Goal: Task Accomplishment & Management: Complete application form

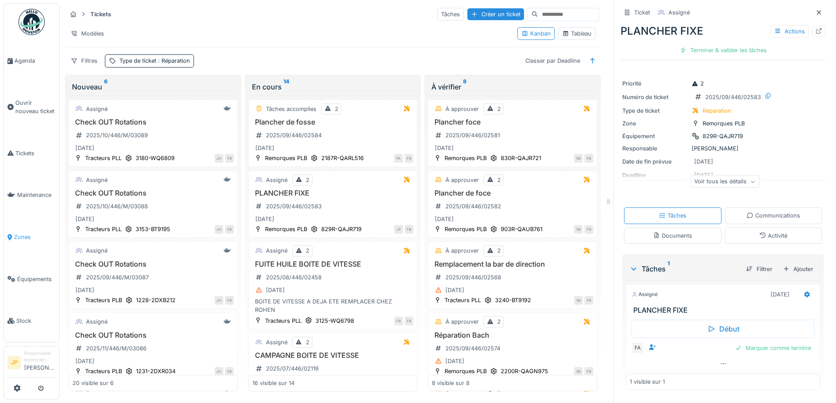
scroll to position [7, 0]
click at [286, 189] on h3 "PLANCHER FIXE" at bounding box center [333, 193] width 162 height 8
click at [779, 25] on div "Actions" at bounding box center [790, 31] width 39 height 13
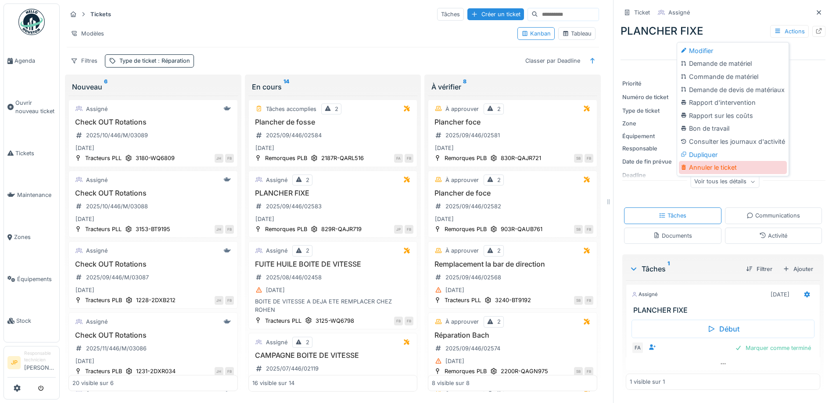
click at [726, 161] on div "Annuler le ticket" at bounding box center [733, 167] width 108 height 13
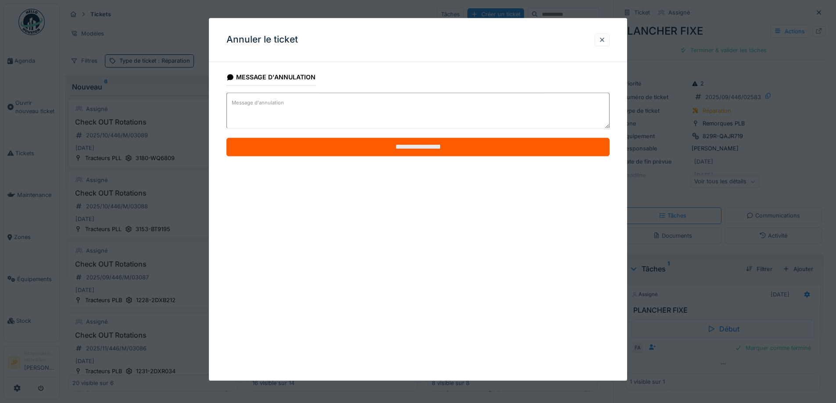
click at [413, 151] on input "**********" at bounding box center [418, 147] width 383 height 18
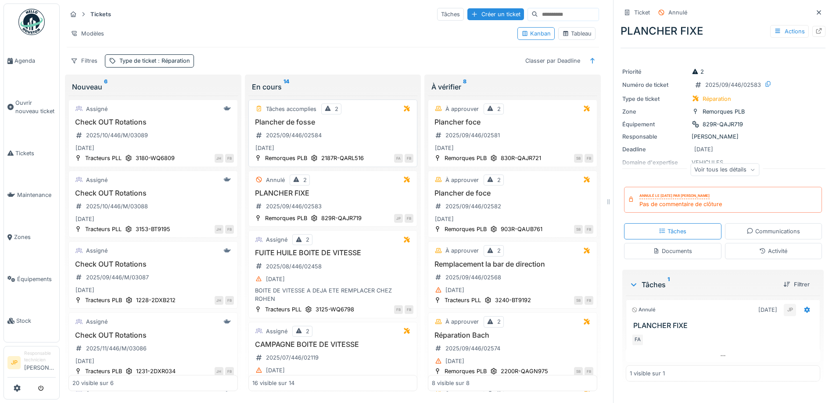
click at [288, 121] on div "Plancher de fosse 2025/09/446/02584 08/09/2025" at bounding box center [333, 136] width 162 height 36
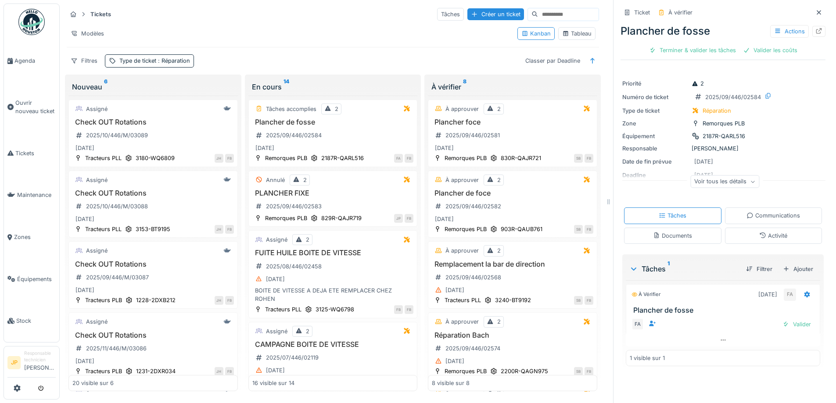
click at [760, 233] on icon at bounding box center [763, 236] width 7 height 6
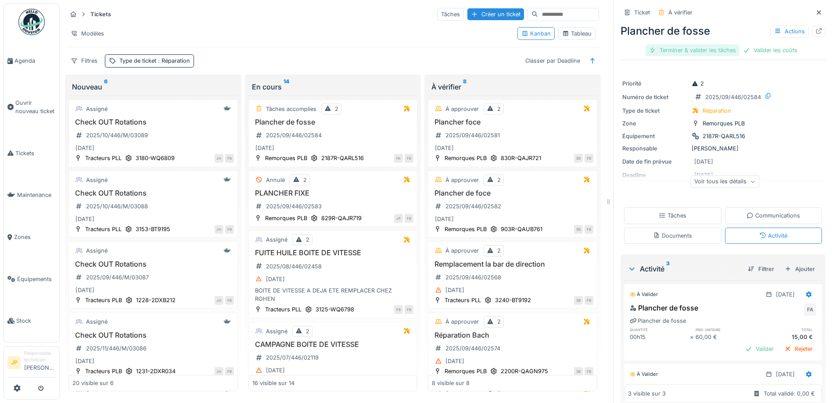
click at [683, 44] on div "Terminer & valider les tâches" at bounding box center [693, 50] width 94 height 12
click at [703, 44] on div "Valider les coûts" at bounding box center [723, 50] width 61 height 12
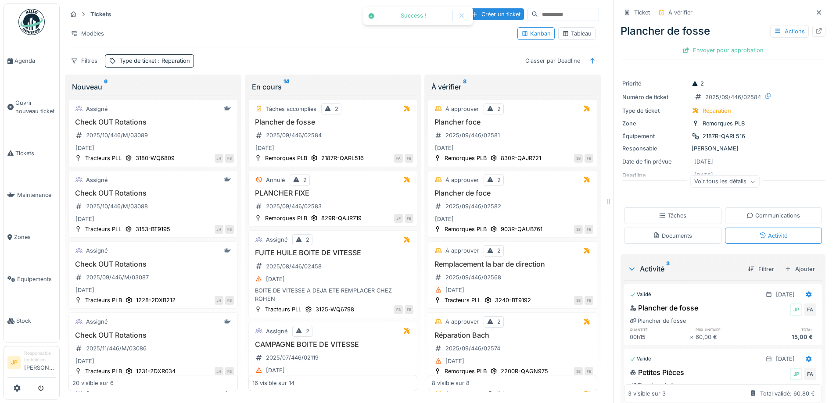
click at [709, 44] on div "Envoyer pour approbation" at bounding box center [723, 50] width 88 height 12
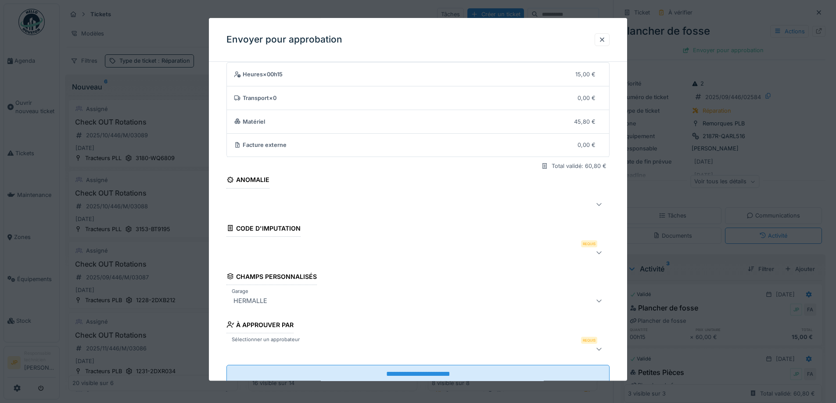
scroll to position [54, 0]
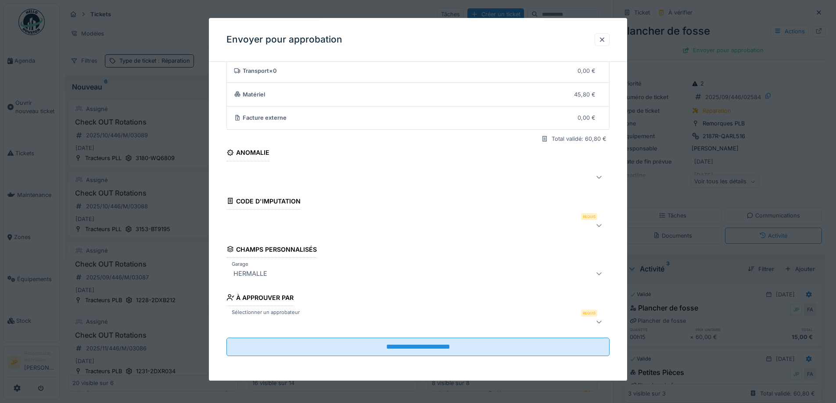
click at [287, 230] on div at bounding box center [395, 225] width 331 height 11
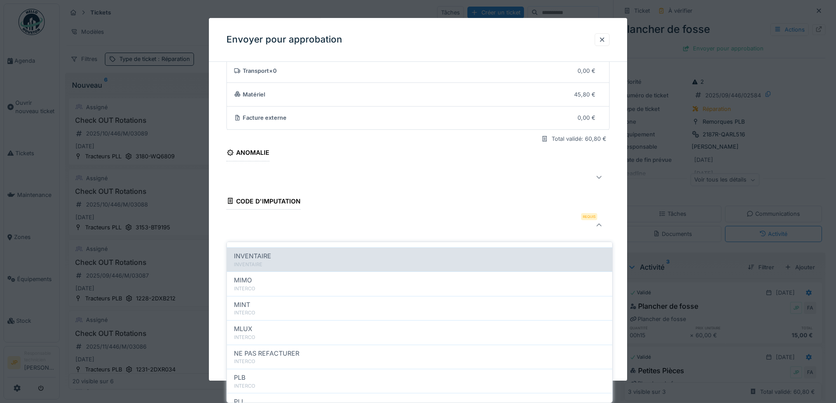
scroll to position [96, 0]
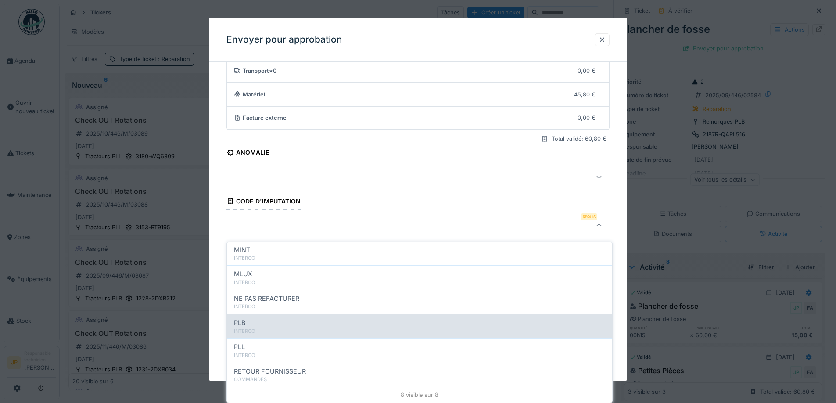
click at [281, 322] on div "PLB" at bounding box center [419, 323] width 371 height 10
type input "***"
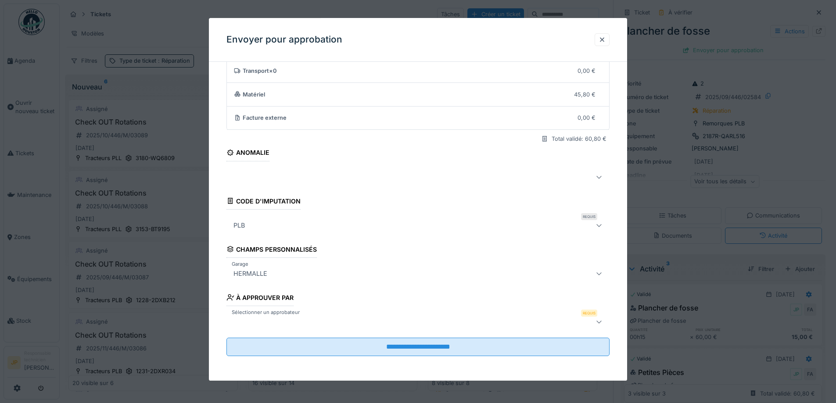
click at [306, 313] on fieldset "**********" at bounding box center [418, 189] width 383 height 349
click at [357, 323] on div at bounding box center [395, 322] width 331 height 11
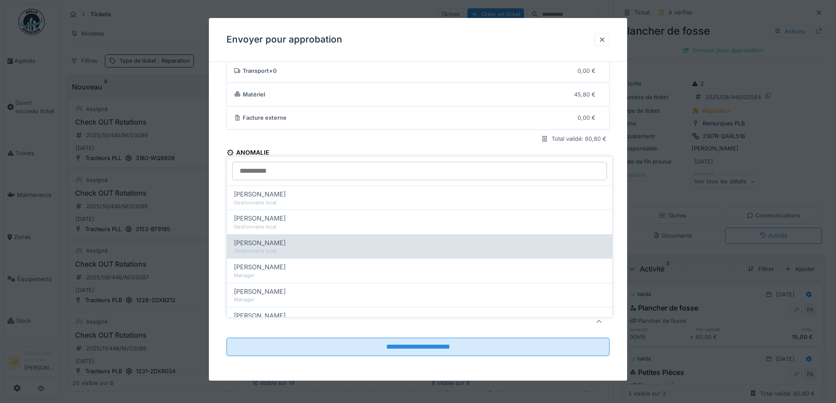
scroll to position [176, 0]
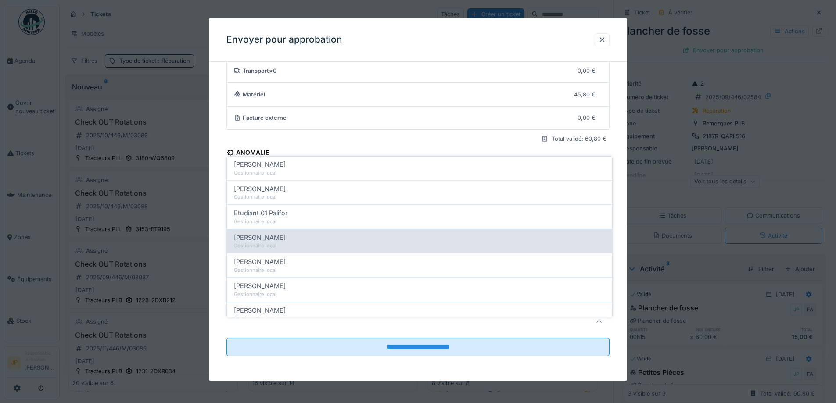
click at [285, 233] on div "Farid Benaissa" at bounding box center [419, 238] width 371 height 10
type input "*****"
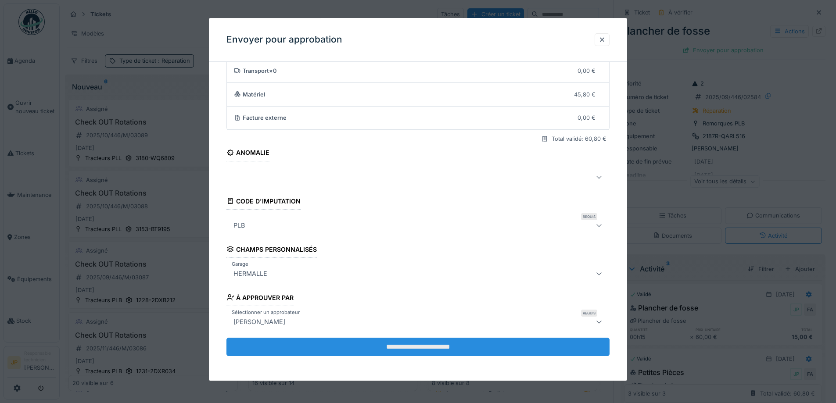
click at [411, 352] on input "**********" at bounding box center [418, 347] width 383 height 18
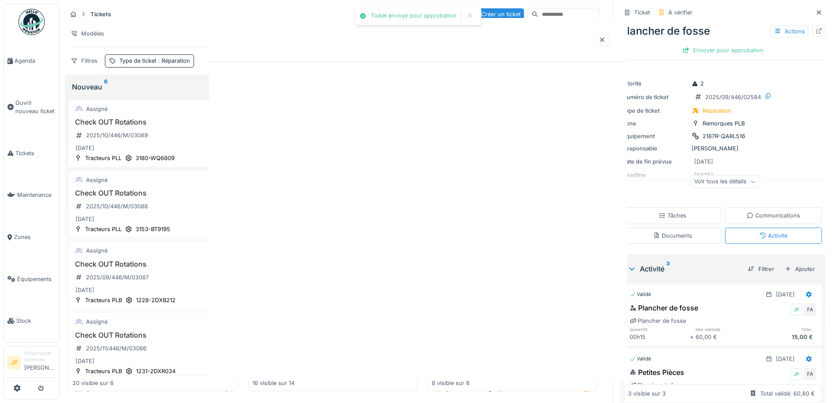
scroll to position [0, 0]
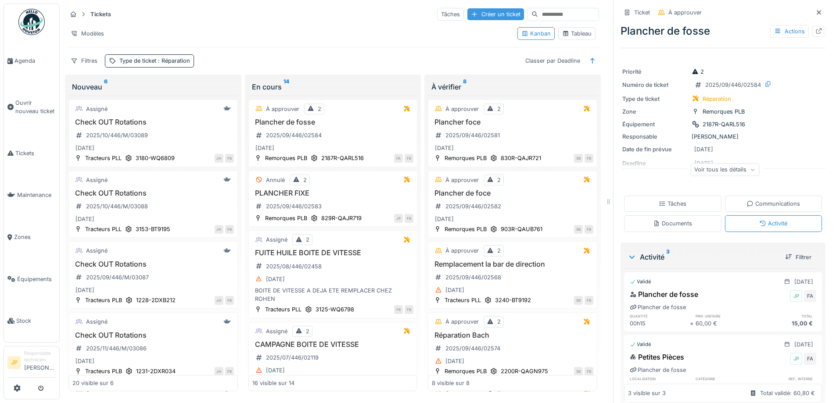
click at [483, 8] on div "Créer un ticket" at bounding box center [496, 14] width 57 height 12
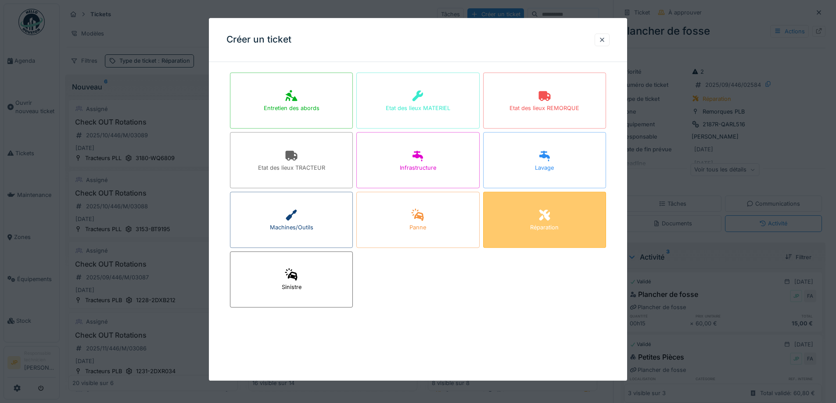
click at [559, 220] on div "Réparation" at bounding box center [544, 220] width 123 height 56
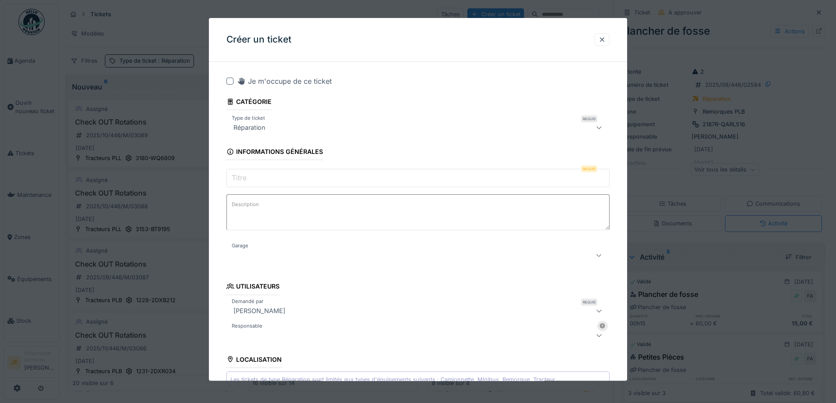
click at [282, 178] on input "Titre" at bounding box center [418, 178] width 383 height 18
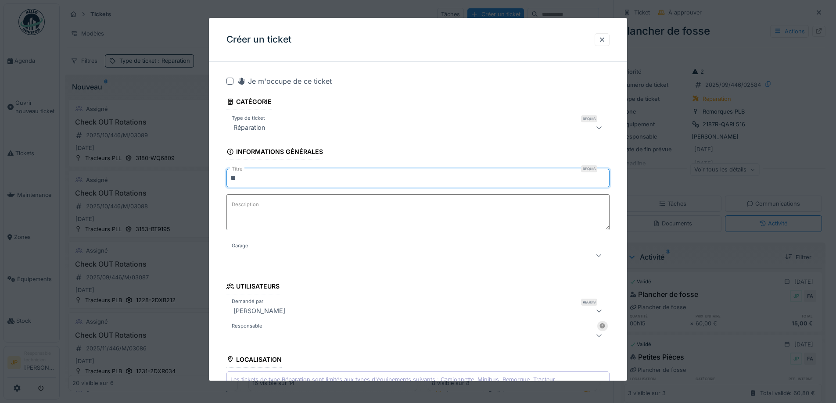
type input "*"
type input "**********"
click at [251, 206] on label "Description" at bounding box center [245, 205] width 31 height 11
click at [251, 206] on textarea "Description" at bounding box center [418, 213] width 383 height 36
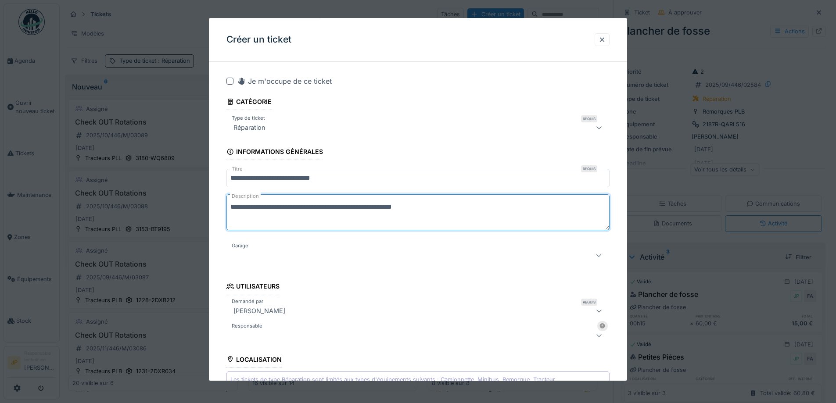
type textarea "**********"
click at [365, 257] on div at bounding box center [395, 256] width 331 height 11
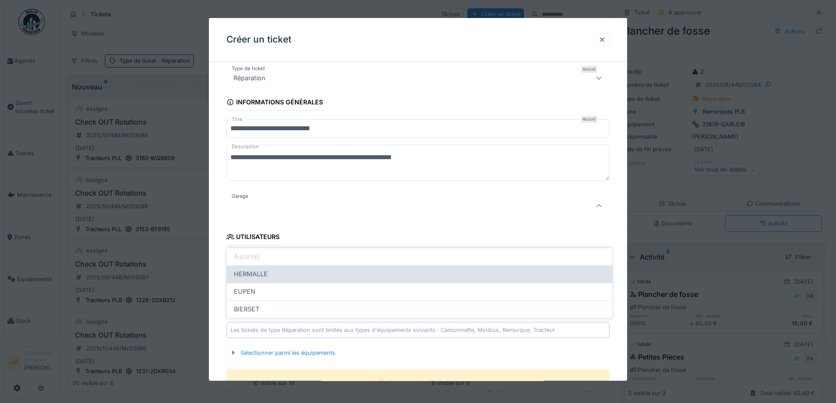
scroll to position [56, 0]
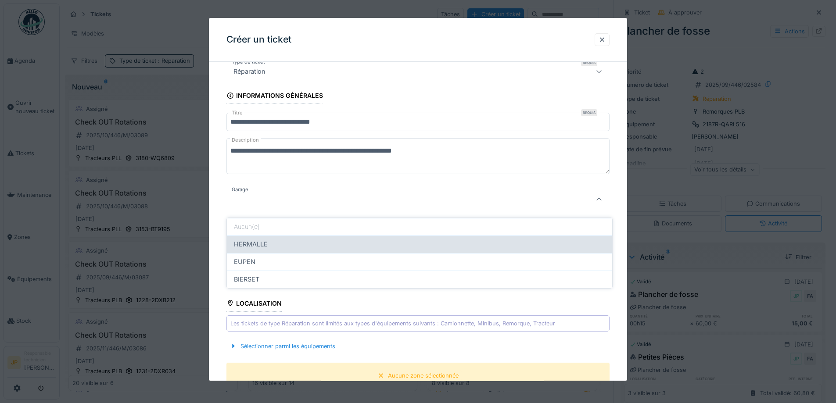
click at [290, 243] on div "HERMALLE" at bounding box center [419, 245] width 385 height 18
type input "********"
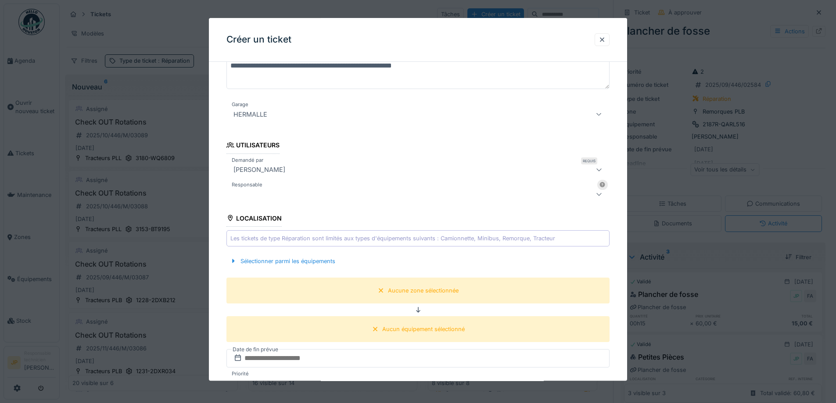
scroll to position [276, 0]
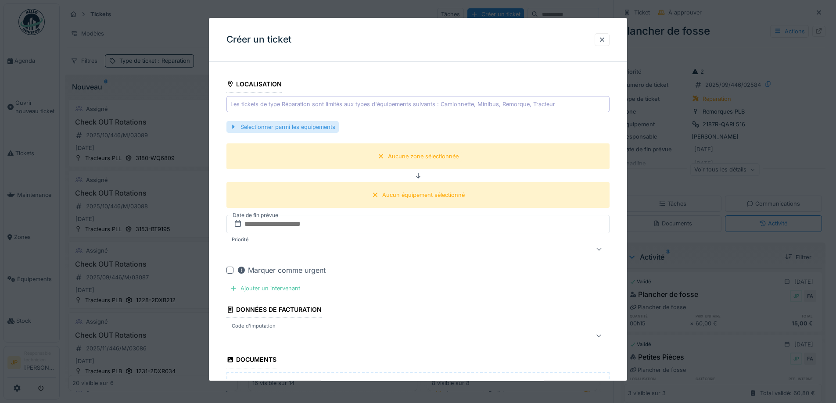
click at [318, 126] on div "Sélectionner parmi les équipements" at bounding box center [283, 127] width 112 height 12
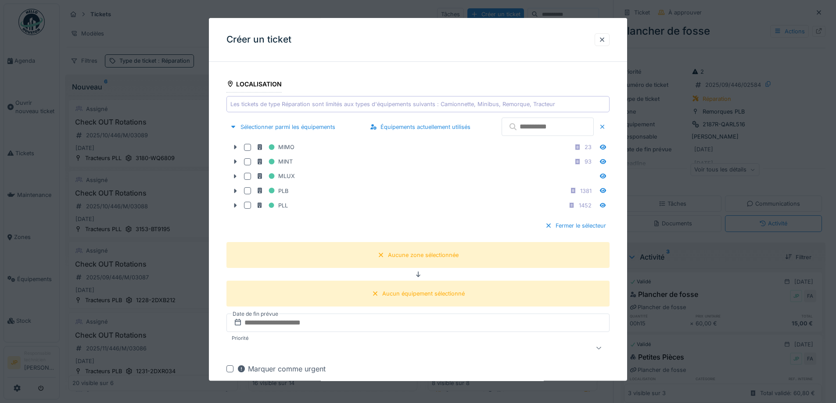
click at [538, 132] on input "text" at bounding box center [548, 127] width 92 height 18
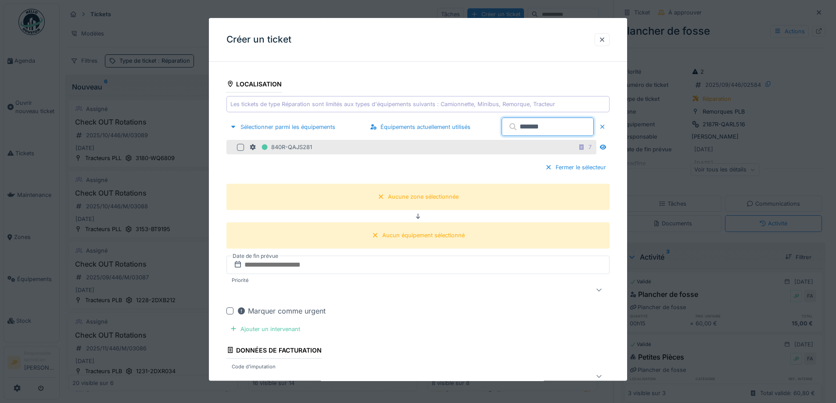
type input "*******"
click at [239, 149] on div at bounding box center [240, 147] width 7 height 7
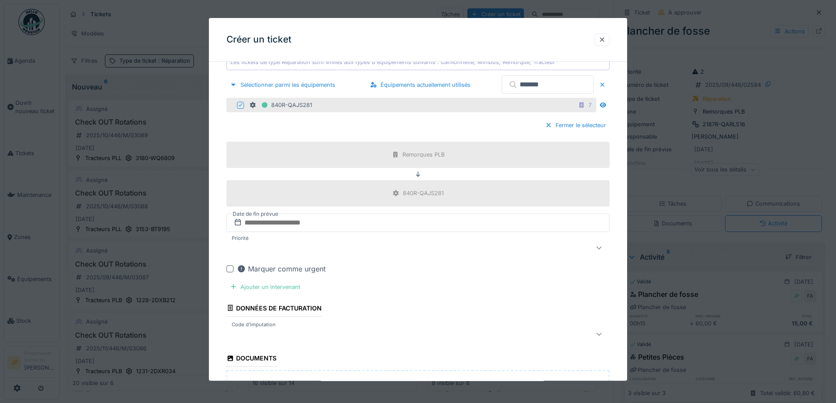
scroll to position [364, 0]
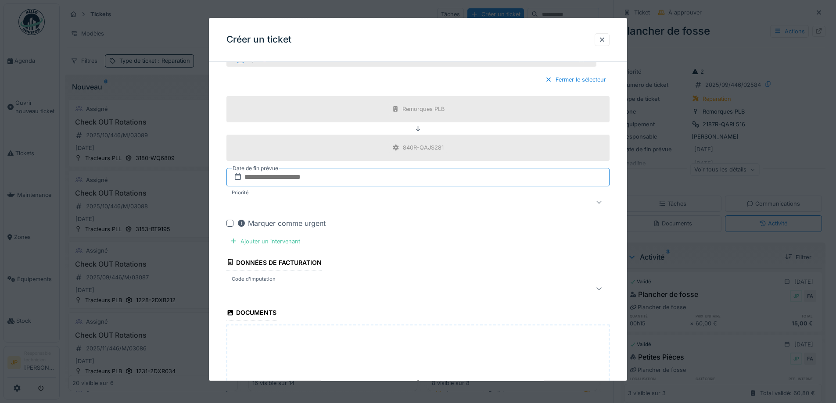
click at [321, 172] on input "text" at bounding box center [418, 177] width 383 height 18
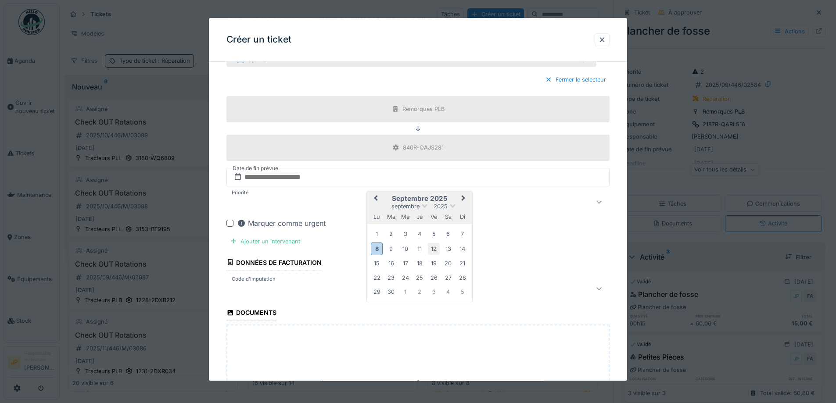
click at [437, 250] on div "12" at bounding box center [434, 249] width 12 height 12
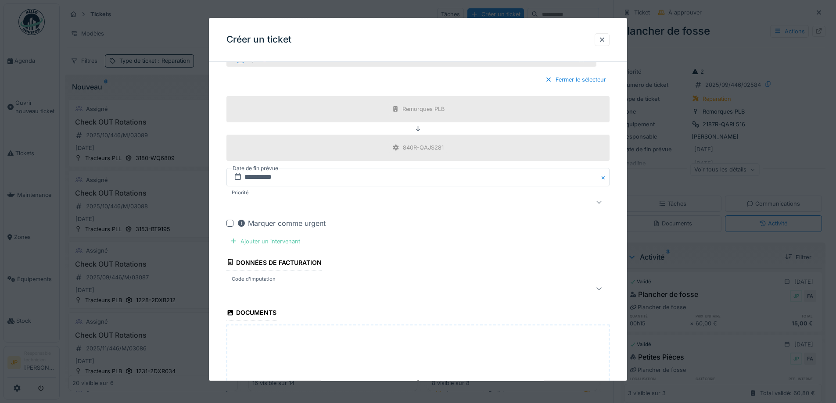
click at [277, 245] on div "Ajouter un intervenant" at bounding box center [265, 242] width 77 height 12
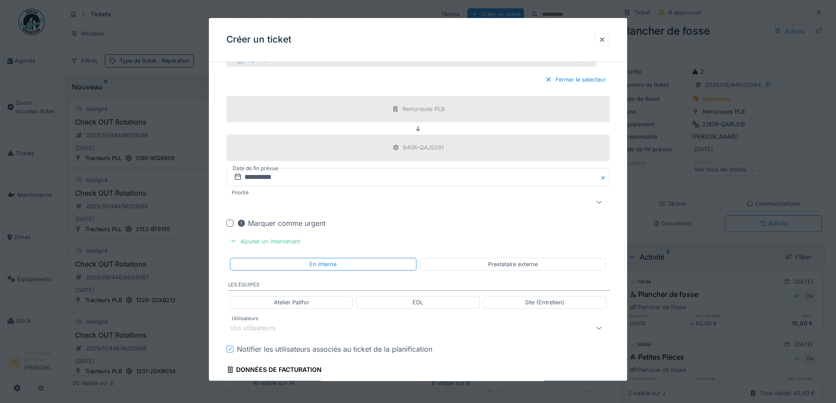
click at [301, 329] on div "Vos utilisateurs" at bounding box center [395, 328] width 331 height 11
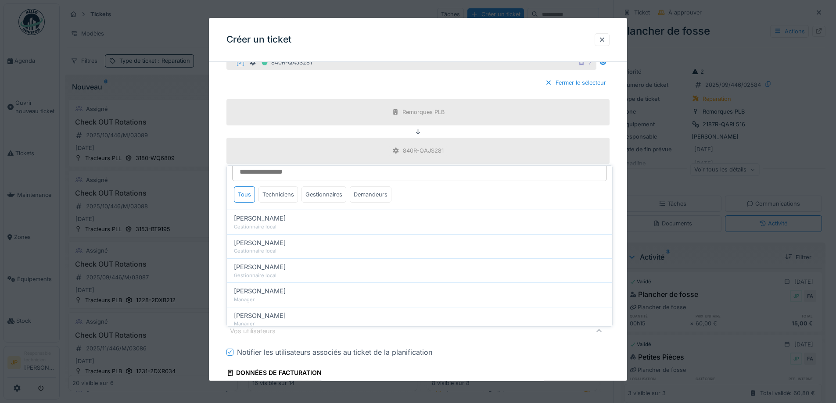
scroll to position [0, 0]
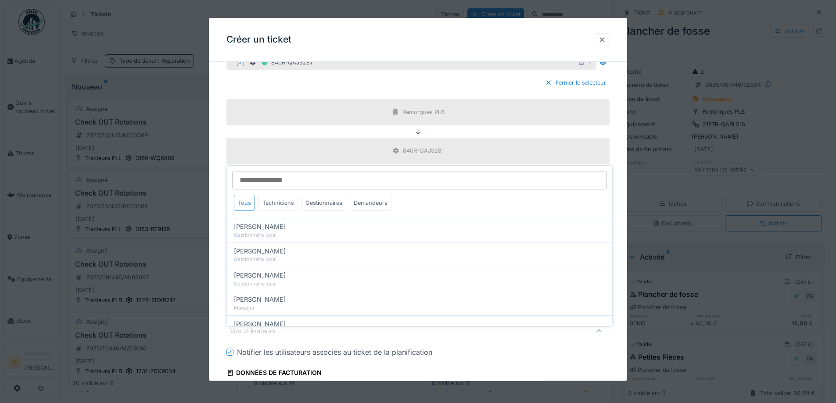
click at [283, 198] on div "Techniciens" at bounding box center [279, 203] width 40 height 16
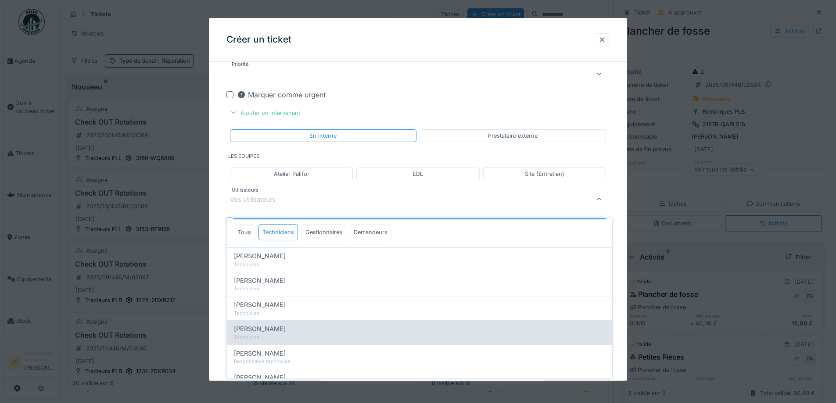
scroll to position [44, 0]
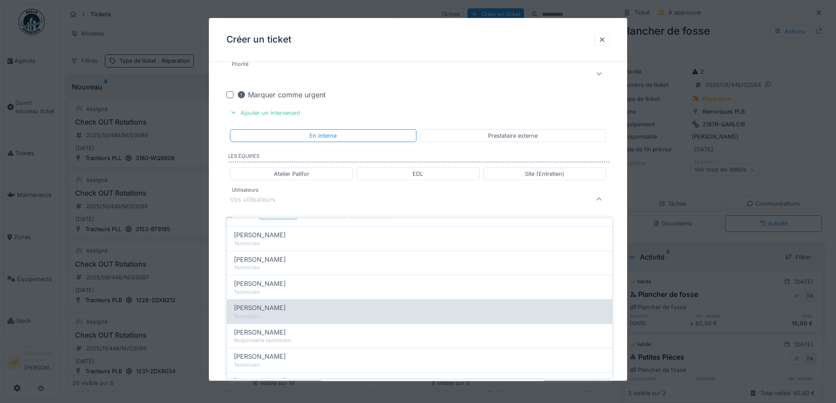
click at [299, 313] on div "Technicien" at bounding box center [419, 316] width 371 height 7
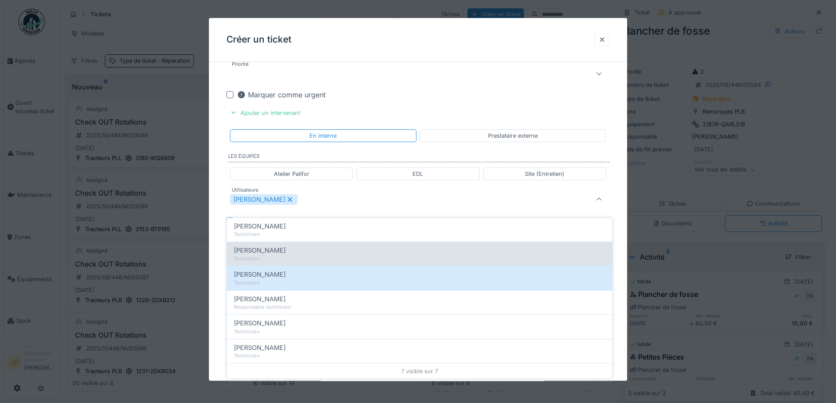
scroll to position [78, 0]
click at [299, 321] on div "Sadek Bouazza Technicien" at bounding box center [419, 326] width 385 height 24
type input "**********"
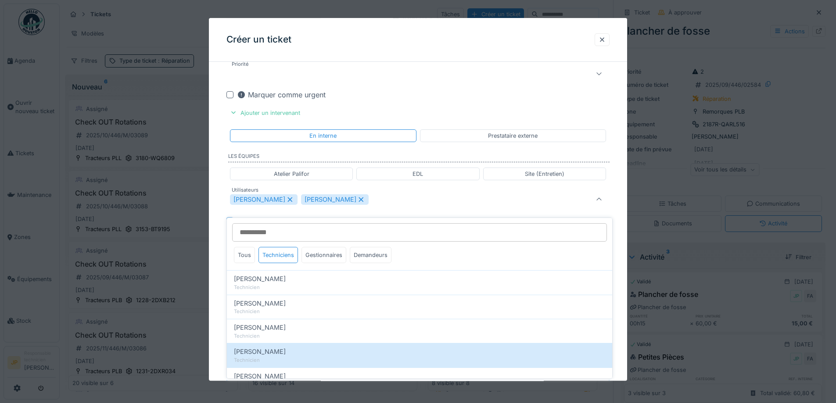
click at [463, 43] on div "Créer un ticket" at bounding box center [418, 40] width 418 height 44
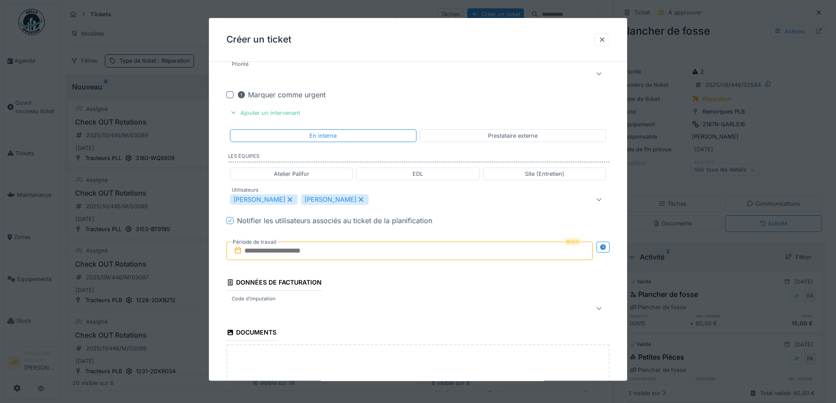
click at [314, 251] on input "text" at bounding box center [410, 251] width 367 height 18
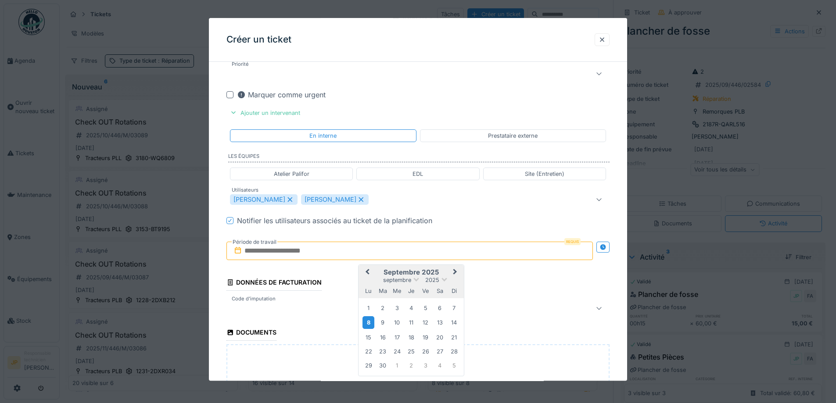
click at [368, 325] on div "8" at bounding box center [369, 323] width 12 height 13
click at [398, 324] on div "10" at bounding box center [397, 323] width 12 height 12
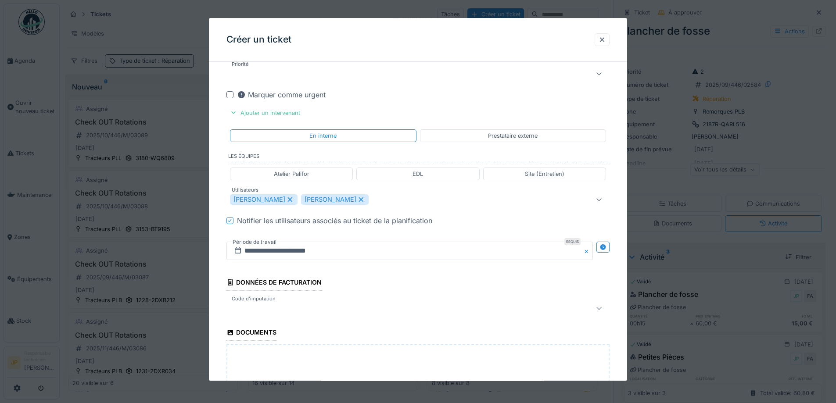
click at [288, 301] on div at bounding box center [418, 309] width 383 height 18
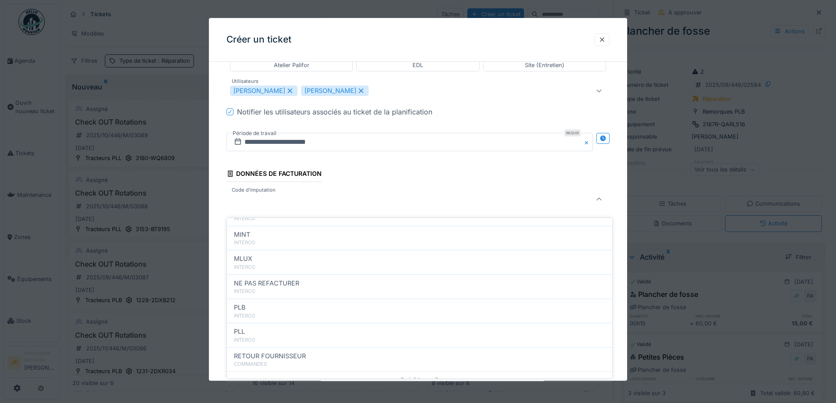
scroll to position [88, 0]
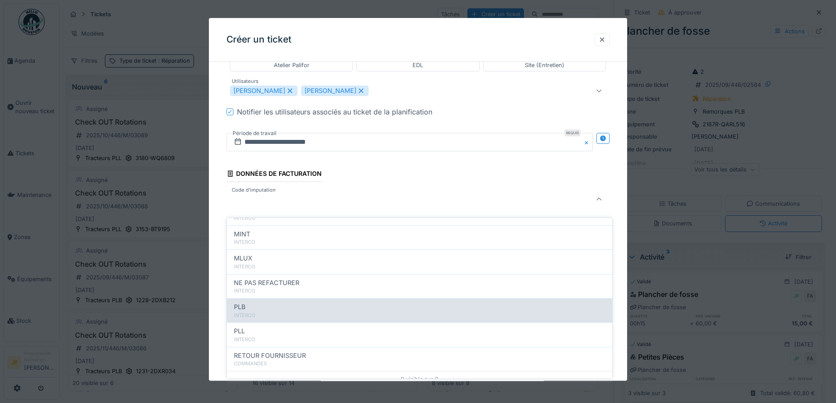
click at [286, 303] on div "PLB" at bounding box center [419, 308] width 371 height 10
type input "***"
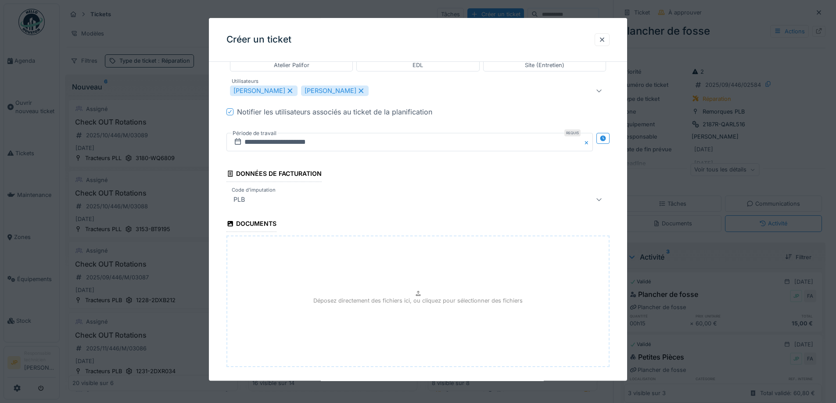
scroll to position [645, 0]
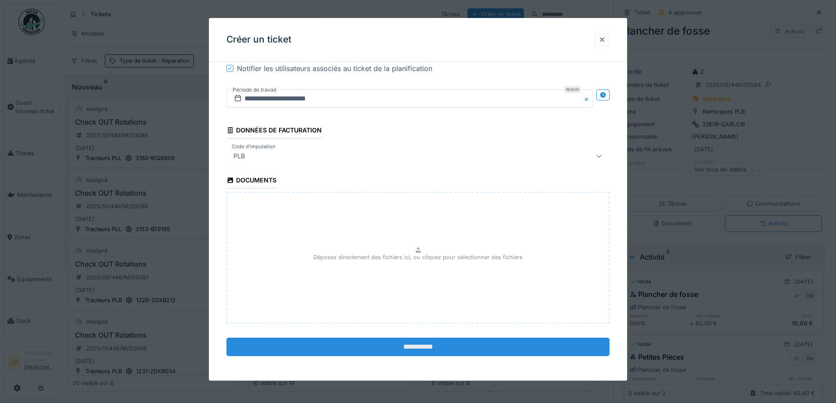
click at [418, 350] on input "**********" at bounding box center [418, 347] width 383 height 18
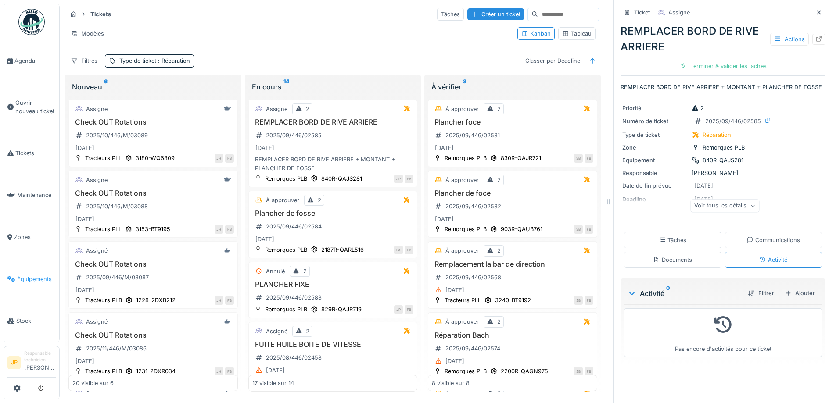
click at [13, 268] on link "Équipements" at bounding box center [31, 280] width 55 height 42
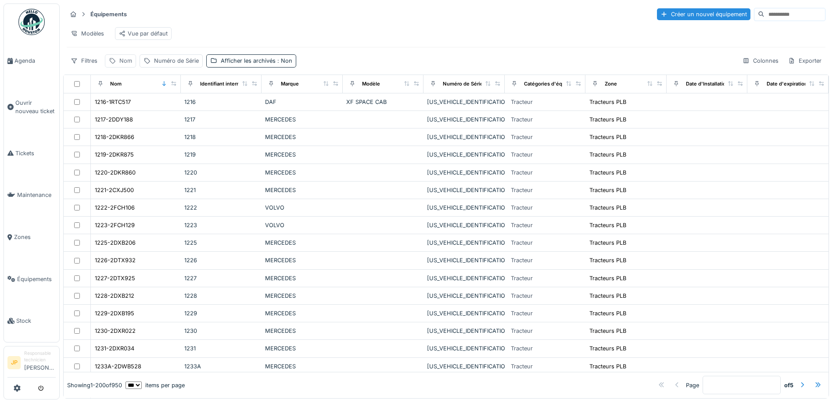
click at [122, 65] on div "Nom" at bounding box center [125, 61] width 13 height 8
click at [137, 116] on input "Nom" at bounding box center [152, 110] width 87 height 18
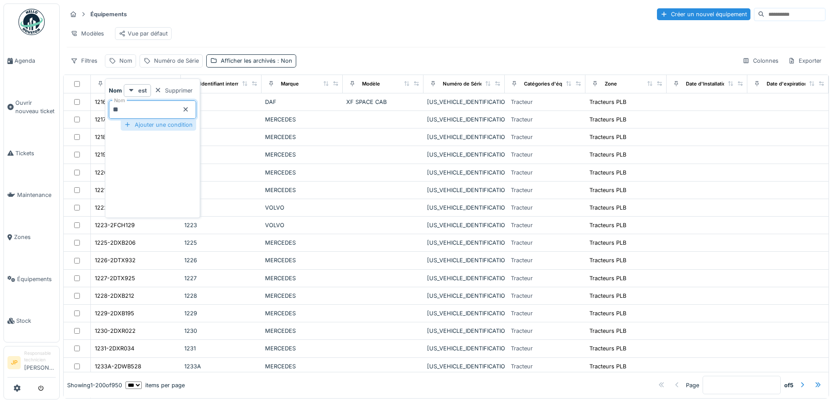
type input "***"
click at [346, 29] on div "Modèles Vue par défaut" at bounding box center [446, 34] width 759 height 20
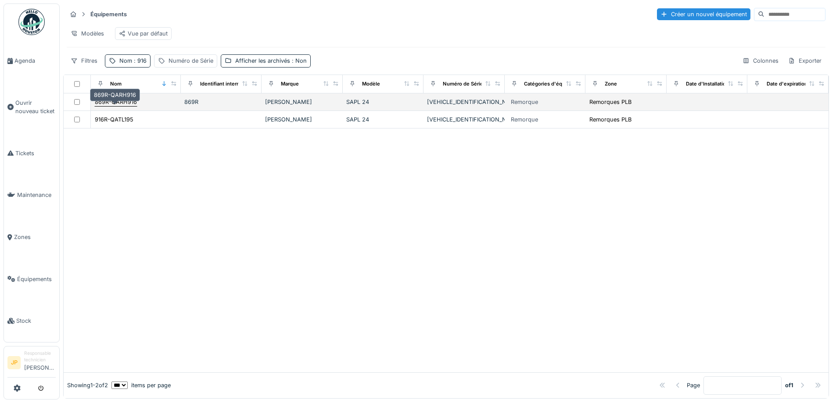
click at [113, 106] on div "869R-QARH916" at bounding box center [116, 102] width 42 height 8
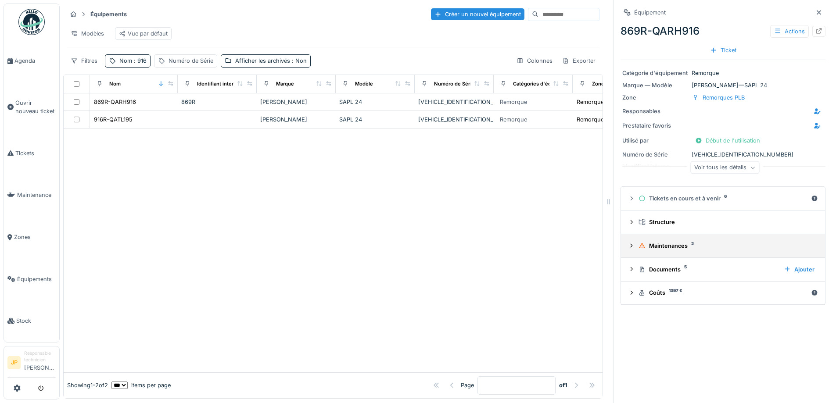
click at [661, 249] on div "Maintenances 2" at bounding box center [727, 246] width 176 height 8
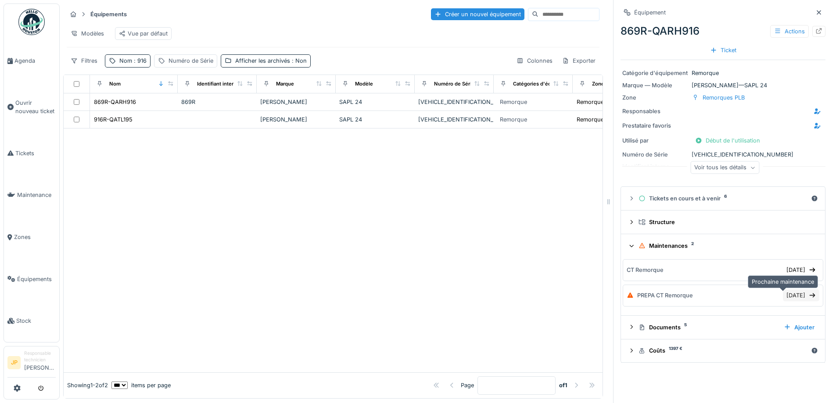
click at [783, 298] on div "[DATE]" at bounding box center [801, 296] width 36 height 12
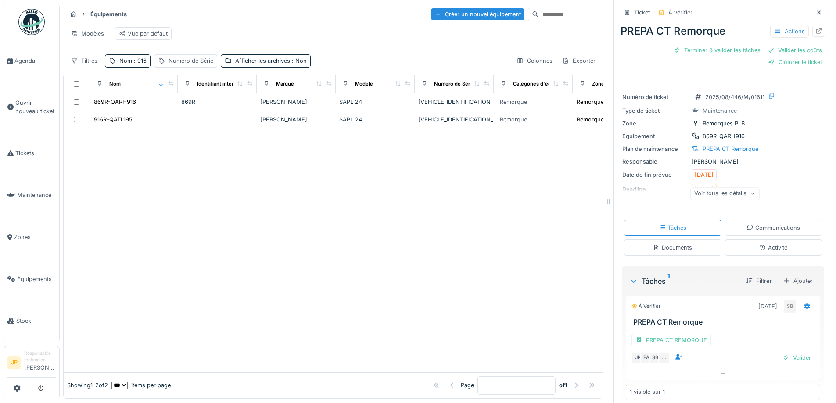
click at [767, 251] on div "Activité" at bounding box center [774, 248] width 28 height 8
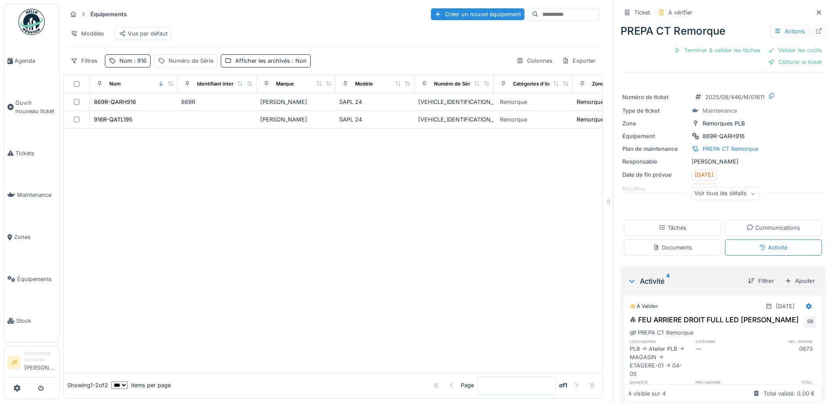
click at [678, 224] on div "Tâches" at bounding box center [673, 228] width 28 height 8
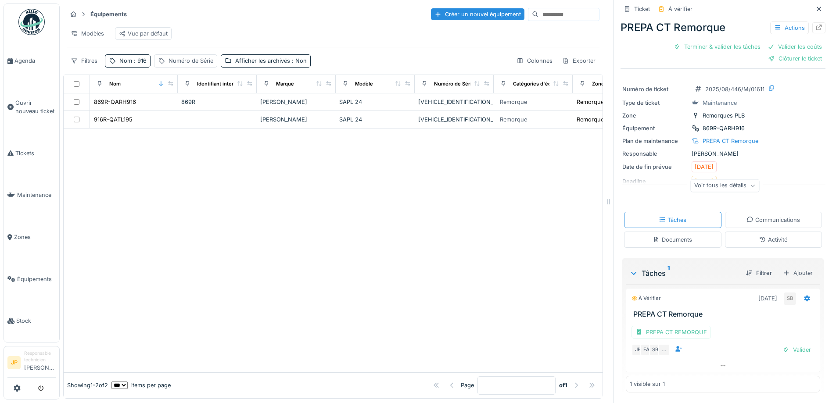
scroll to position [9, 0]
click at [683, 331] on div "PREPA CT REMORQUE" at bounding box center [671, 332] width 79 height 13
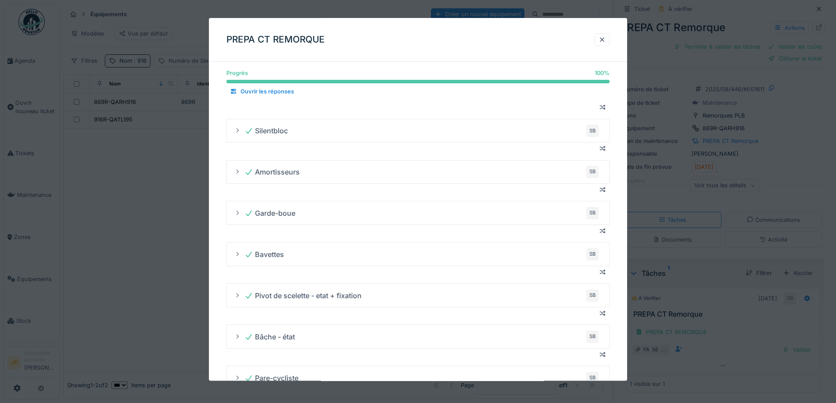
scroll to position [43, 0]
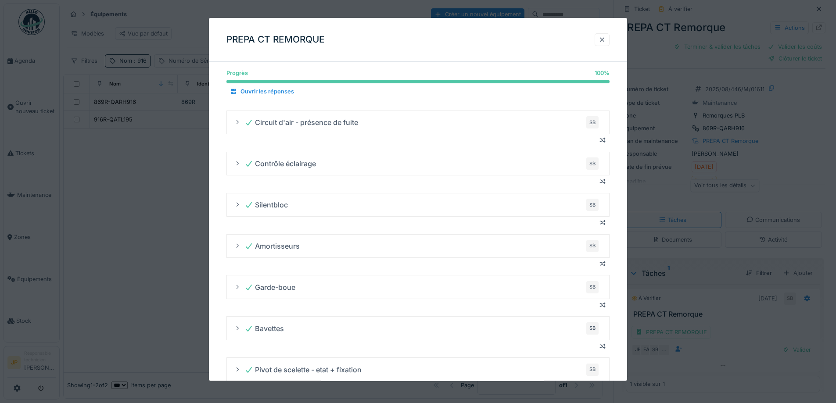
click at [605, 39] on div at bounding box center [602, 40] width 7 height 8
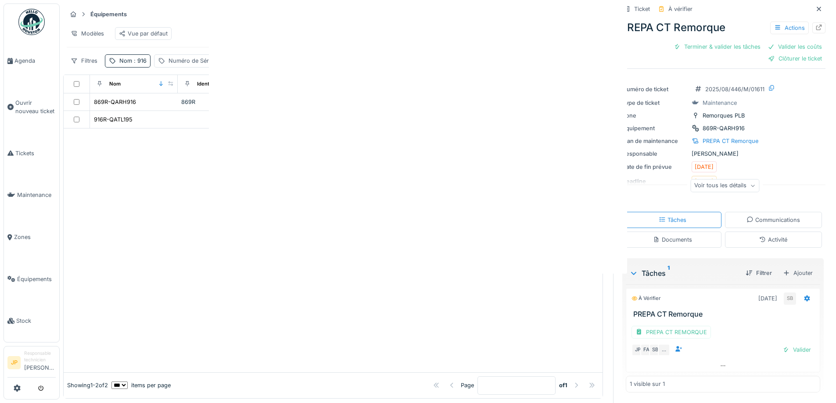
scroll to position [0, 0]
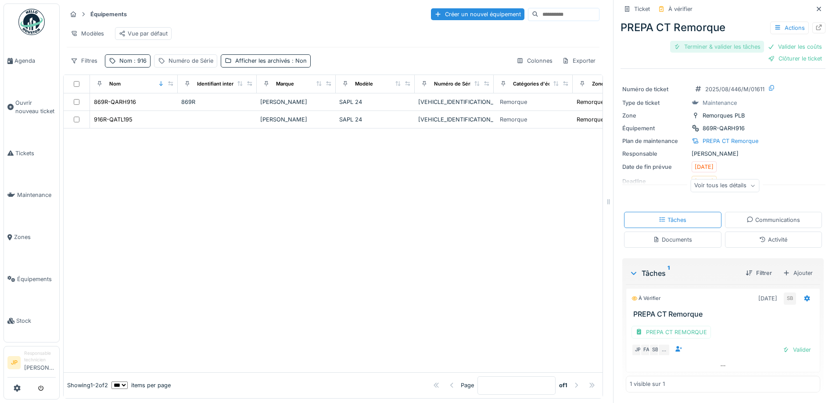
click at [713, 48] on div "Terminer & valider les tâches" at bounding box center [717, 47] width 94 height 12
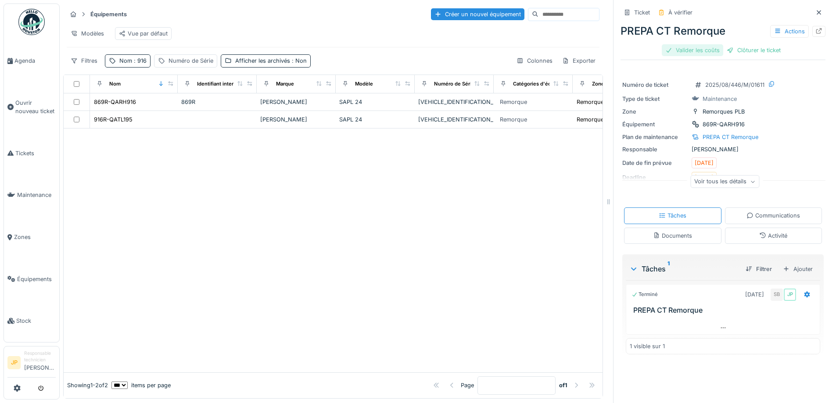
click at [689, 52] on div "Valider les coûts" at bounding box center [692, 50] width 61 height 12
click at [720, 52] on div "Clôturer le ticket" at bounding box center [723, 50] width 61 height 12
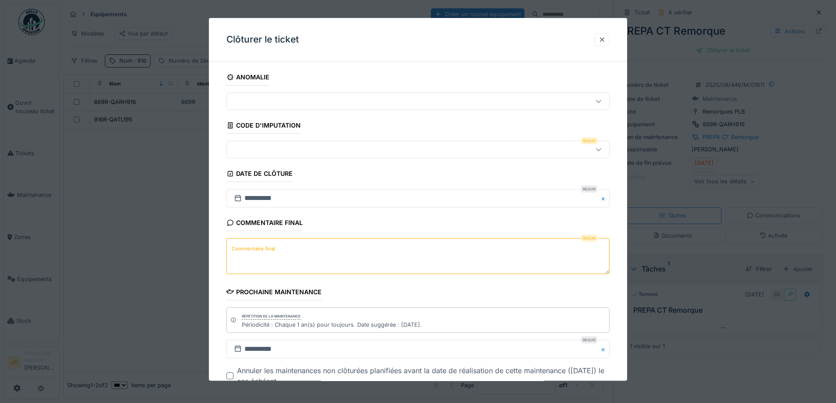
click at [284, 256] on textarea "Commentaire final" at bounding box center [418, 257] width 383 height 36
type textarea "**"
click at [284, 153] on div at bounding box center [396, 150] width 331 height 10
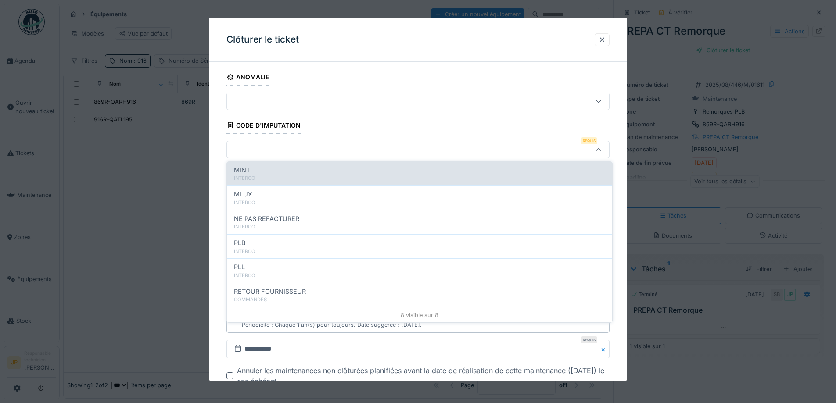
scroll to position [96, 0]
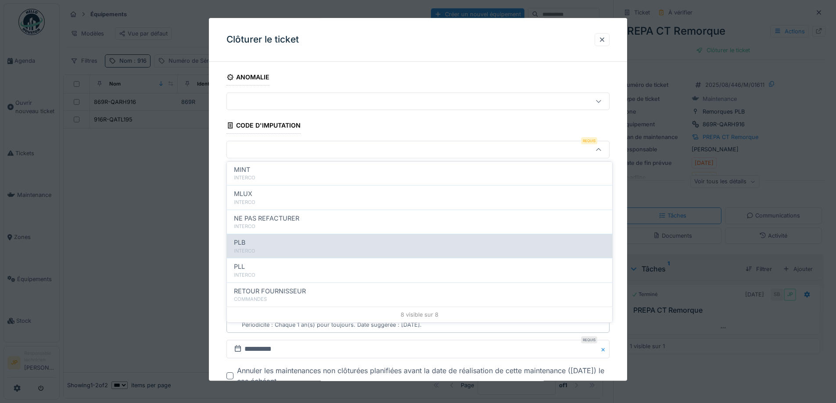
click at [271, 251] on div "INTERCO" at bounding box center [419, 251] width 371 height 7
type input "***"
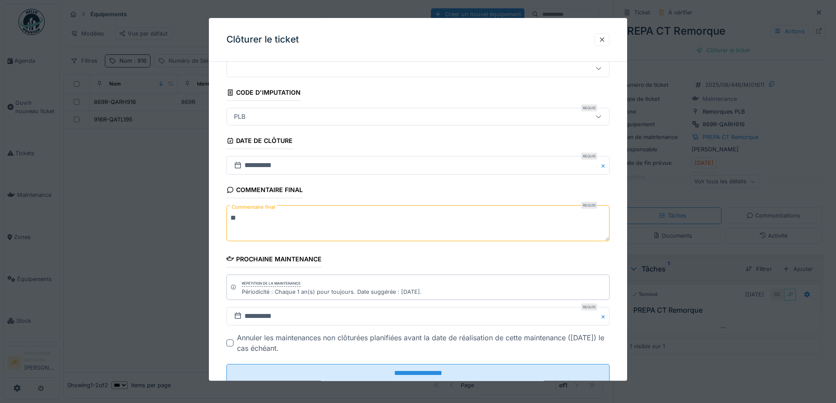
scroll to position [59, 0]
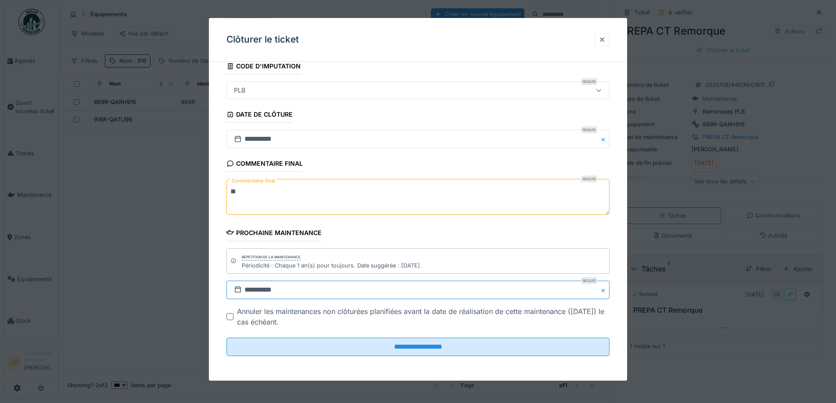
click at [299, 292] on input "**********" at bounding box center [418, 290] width 383 height 18
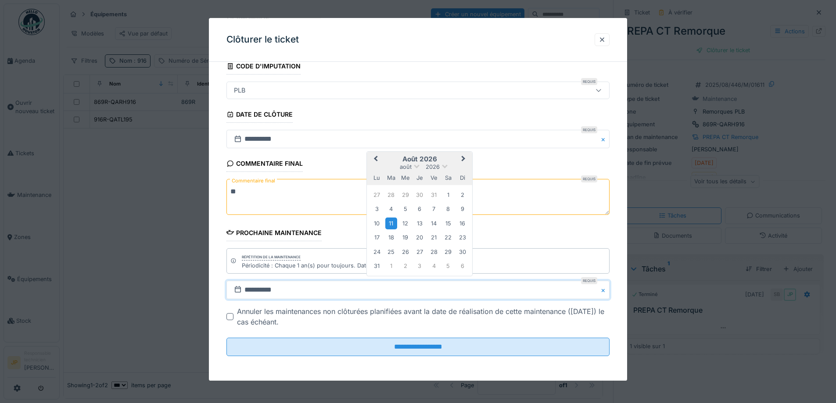
click at [464, 158] on span "Next Month" at bounding box center [464, 159] width 0 height 11
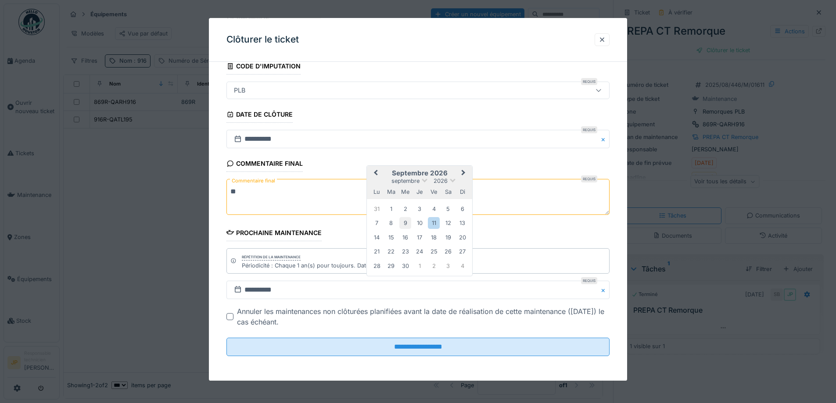
click at [408, 224] on div "9" at bounding box center [406, 224] width 12 height 12
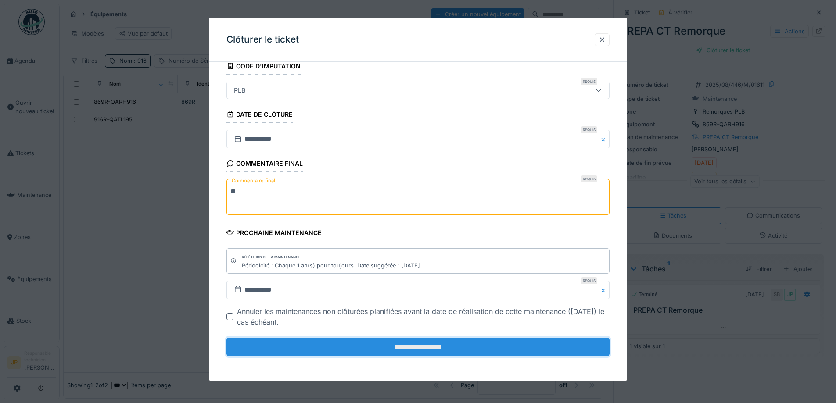
click at [420, 349] on input "**********" at bounding box center [418, 347] width 383 height 18
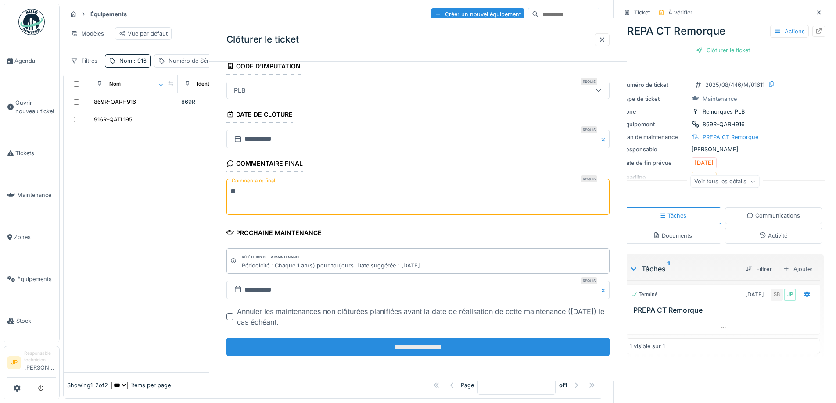
scroll to position [0, 0]
